Goal: Navigation & Orientation: Find specific page/section

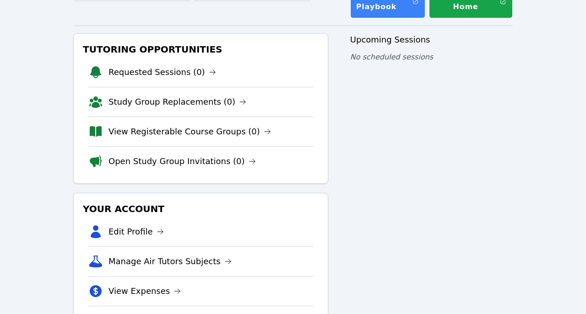
scroll to position [79, 0]
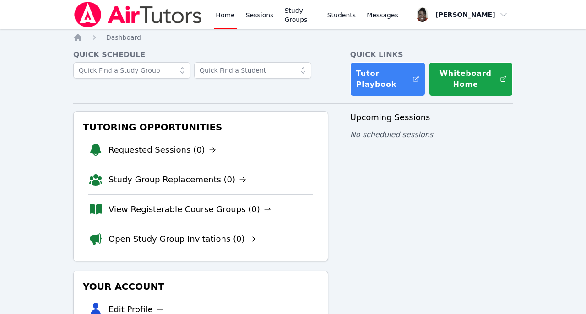
scroll to position [79, 0]
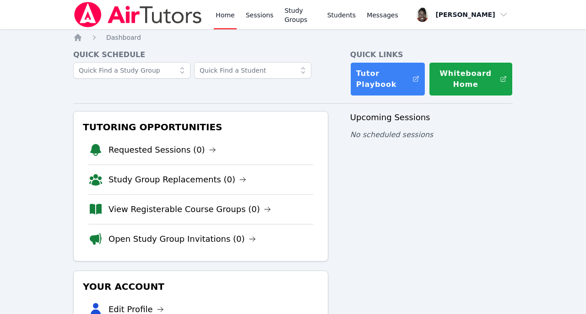
scroll to position [79, 0]
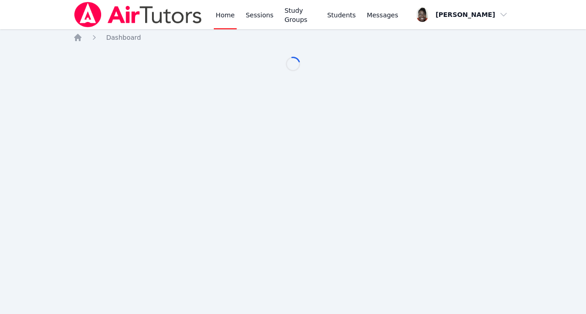
scroll to position [79, 0]
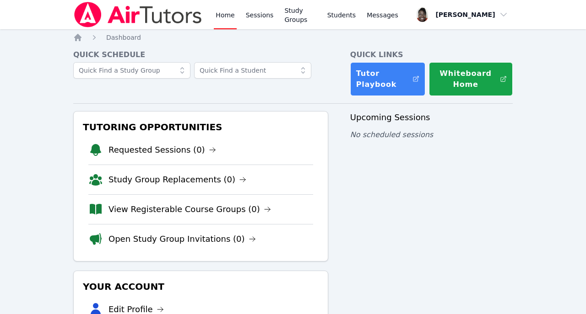
scroll to position [79, 0]
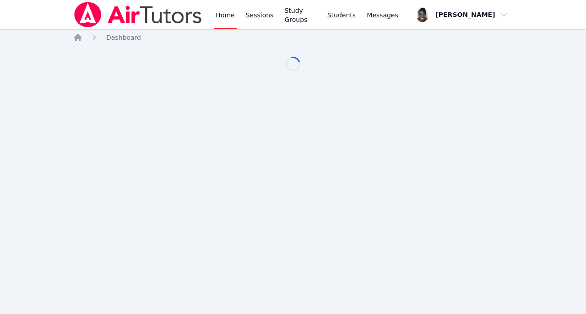
scroll to position [79, 0]
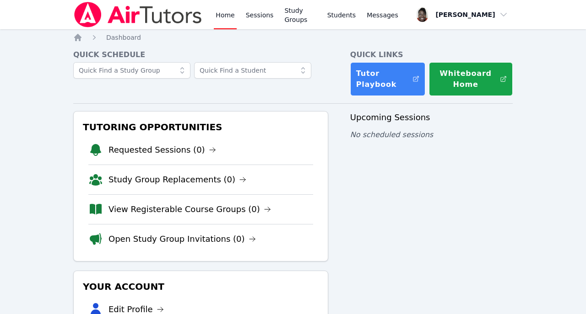
scroll to position [79, 0]
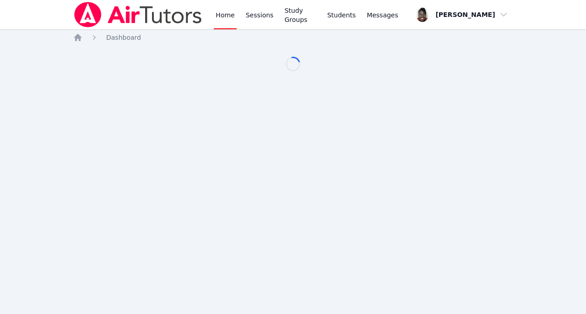
scroll to position [79, 0]
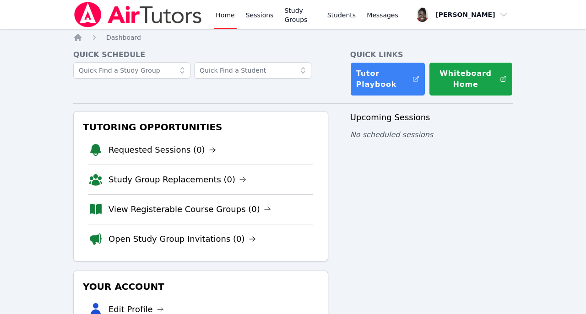
scroll to position [79, 0]
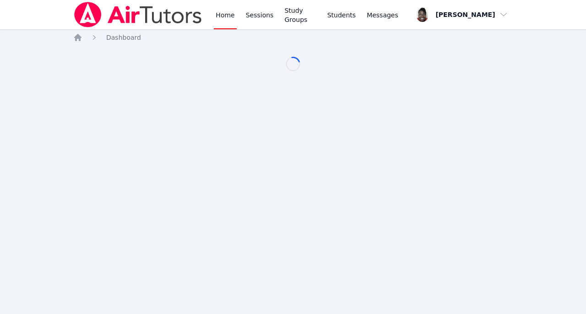
scroll to position [79, 0]
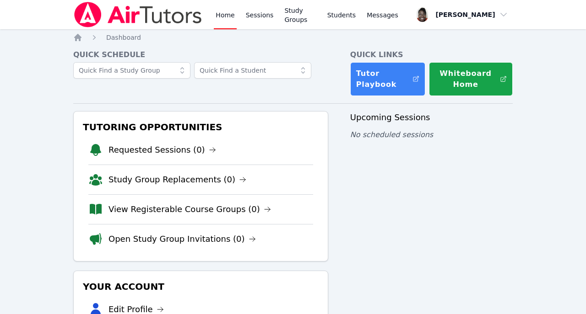
scroll to position [79, 0]
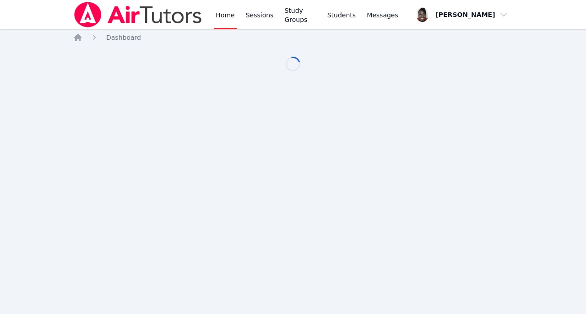
scroll to position [79, 0]
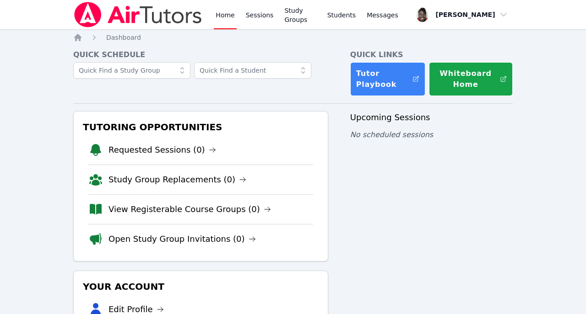
scroll to position [79, 0]
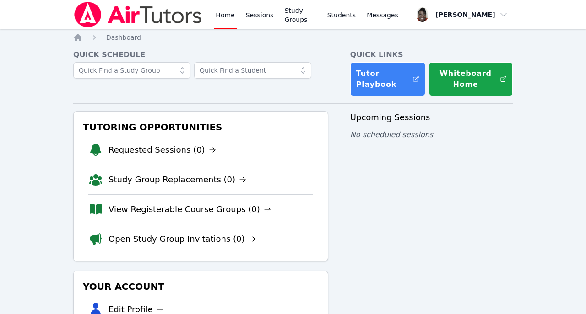
scroll to position [79, 0]
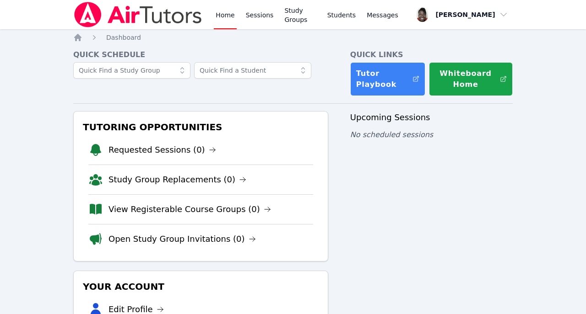
scroll to position [79, 0]
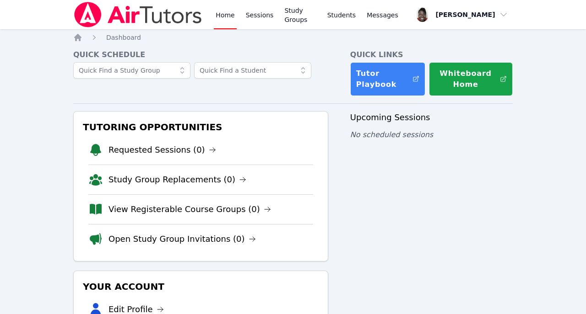
scroll to position [79, 0]
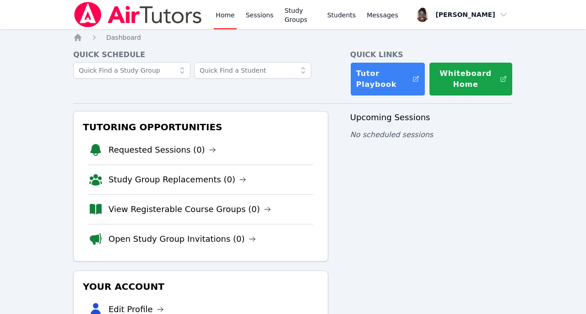
scroll to position [79, 0]
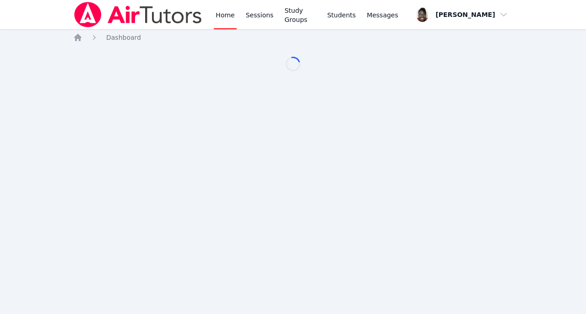
scroll to position [79, 0]
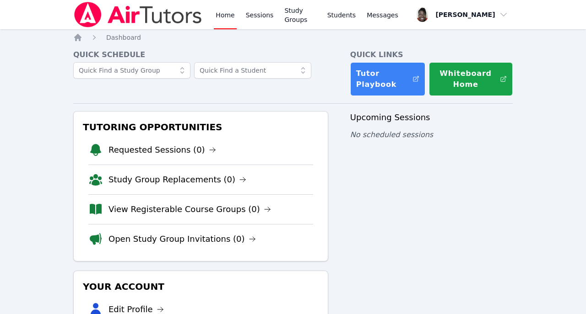
scroll to position [79, 0]
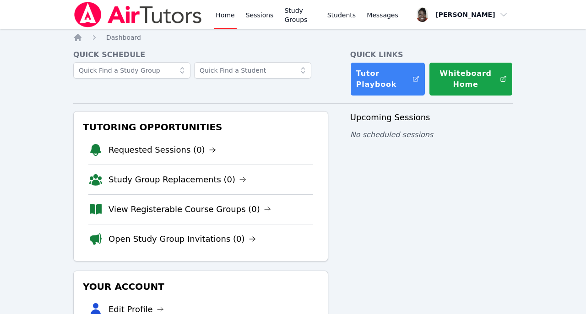
scroll to position [79, 0]
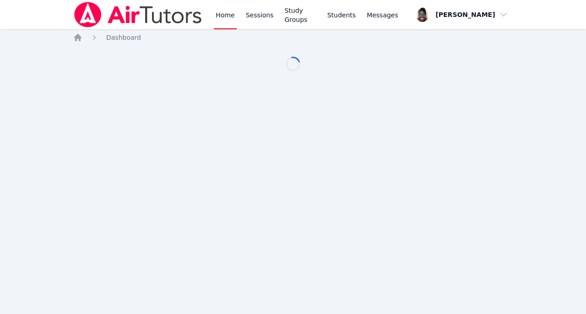
scroll to position [79, 0]
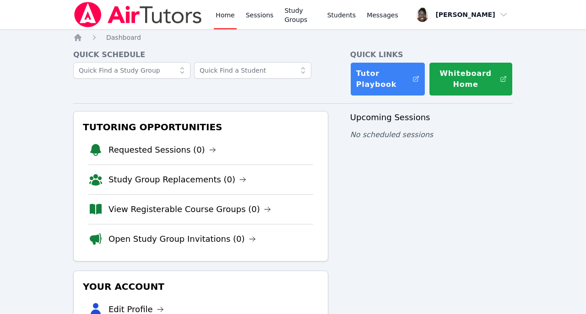
scroll to position [79, 0]
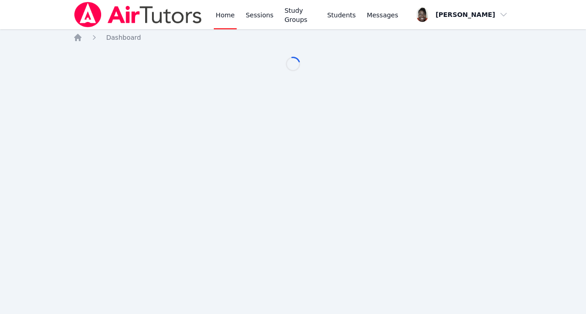
scroll to position [79, 0]
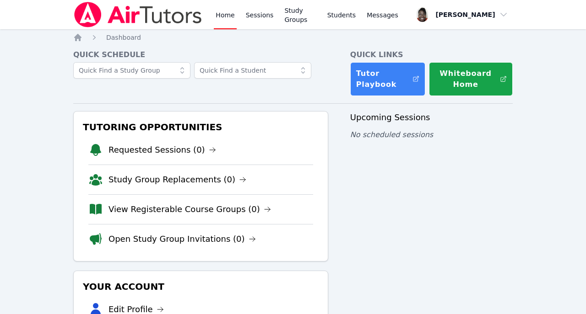
scroll to position [79, 0]
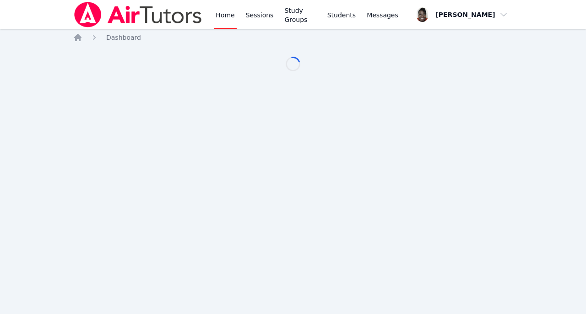
scroll to position [79, 0]
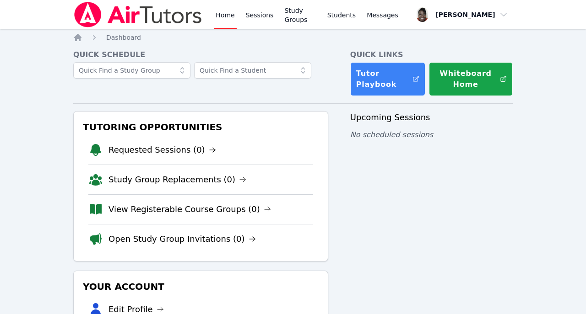
scroll to position [79, 0]
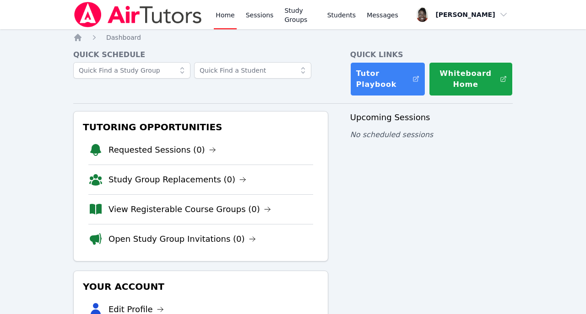
scroll to position [79, 0]
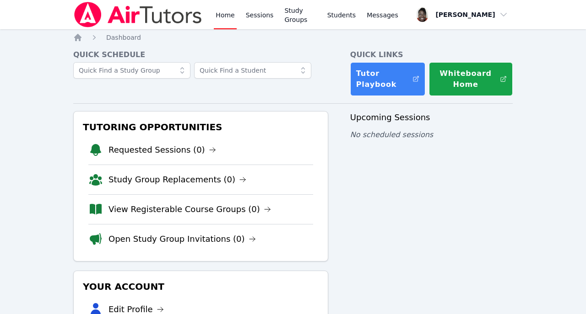
scroll to position [79, 0]
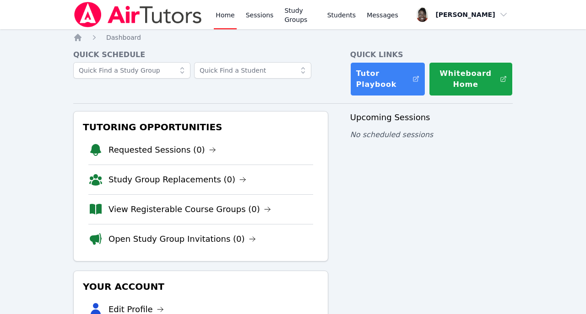
scroll to position [79, 0]
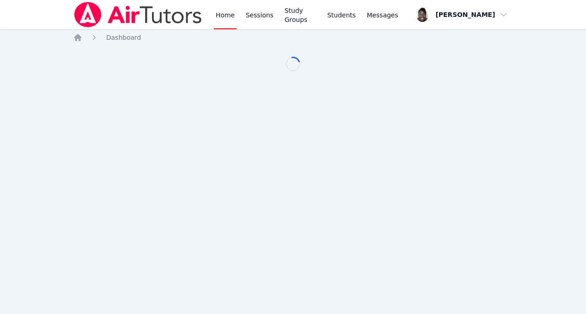
scroll to position [79, 0]
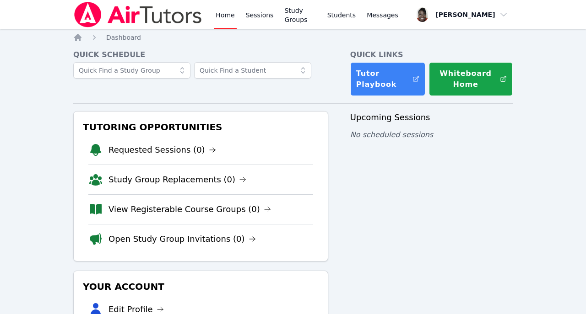
scroll to position [79, 0]
